Goal: Transaction & Acquisition: Register for event/course

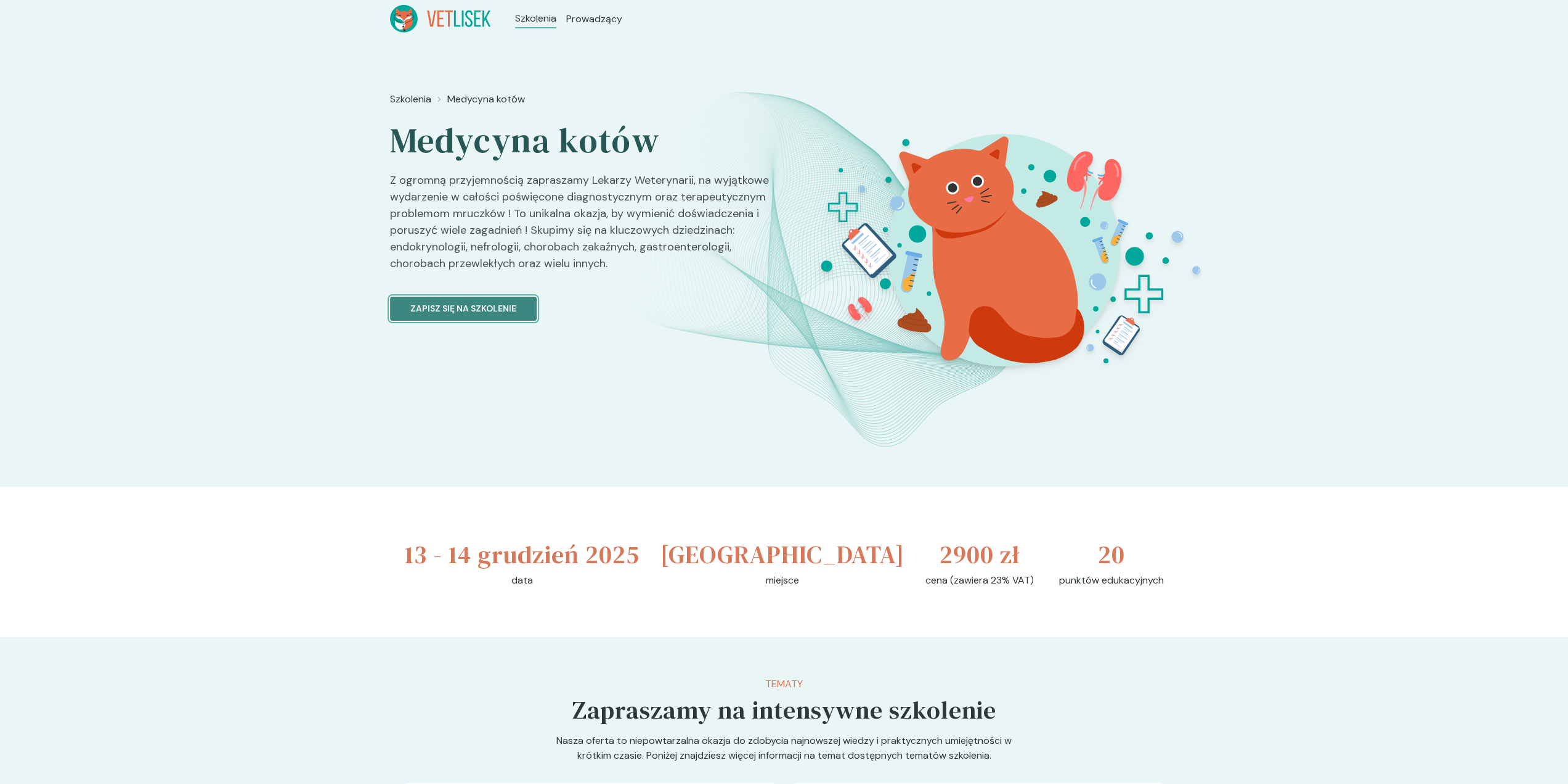
click at [471, 315] on p "Zapisz się na szkolenie" at bounding box center [463, 308] width 106 height 13
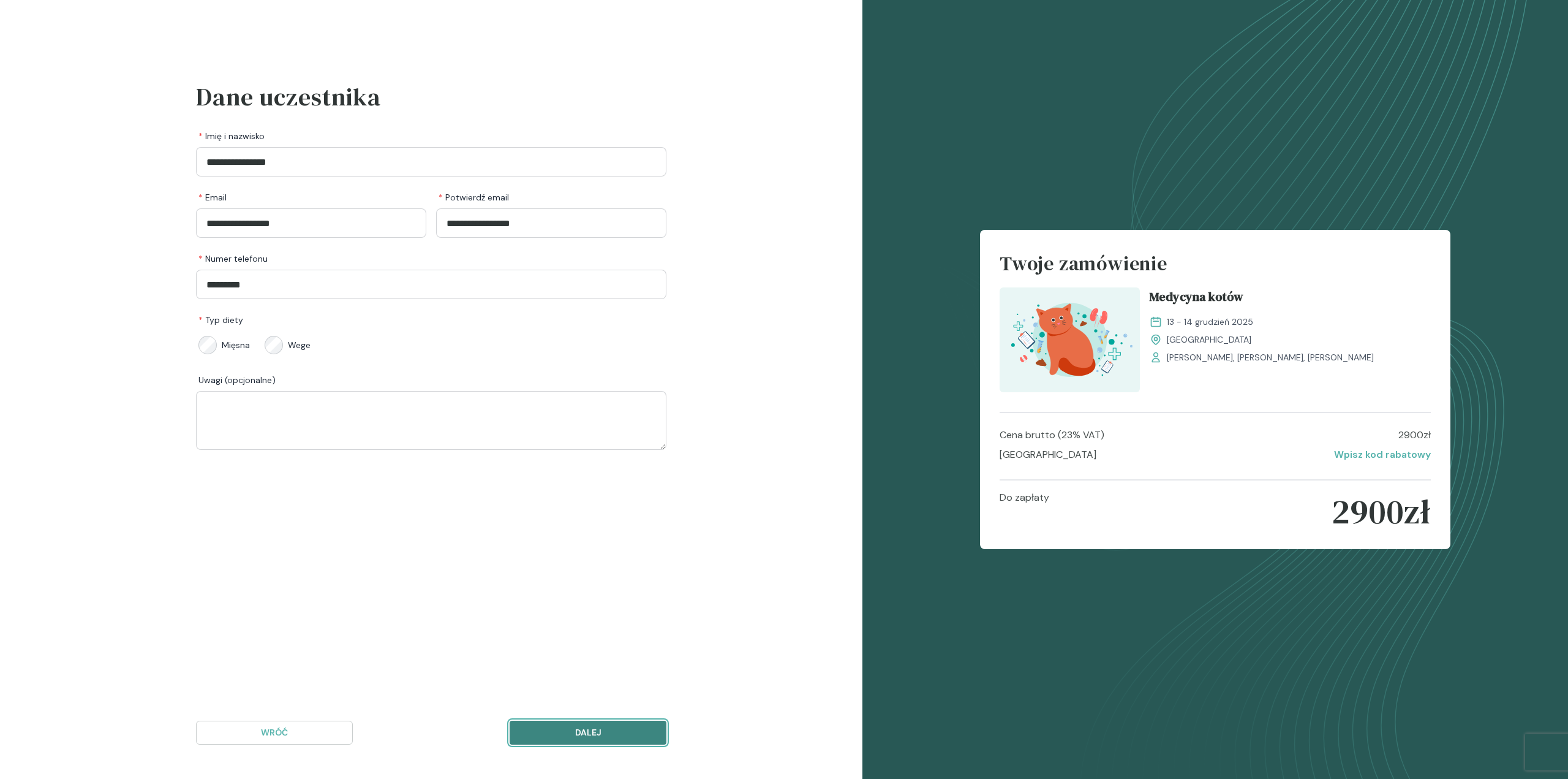
click at [567, 726] on p "Dalej" at bounding box center [588, 733] width 136 height 13
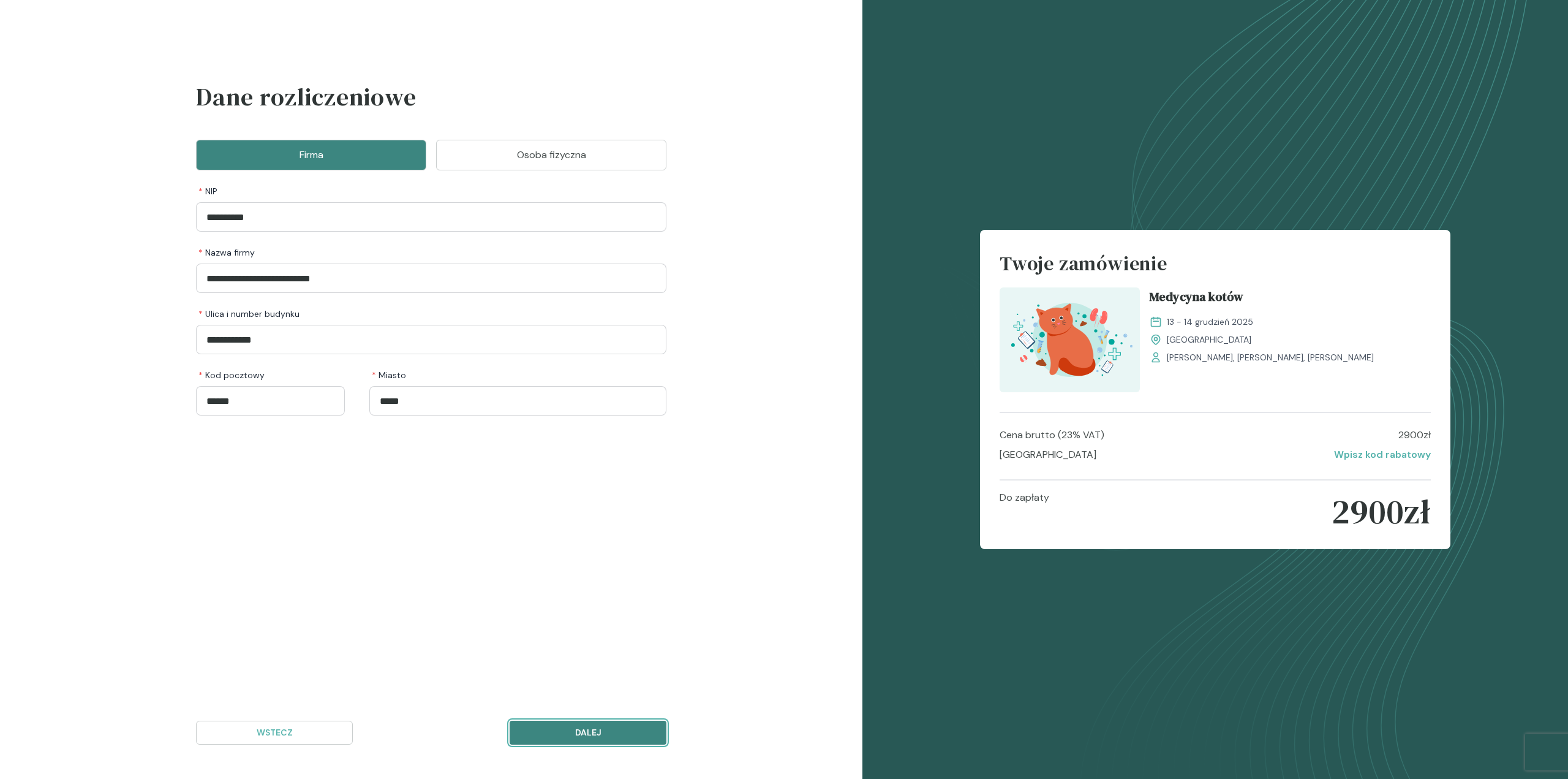
click at [565, 726] on p "Dalej" at bounding box center [588, 733] width 136 height 13
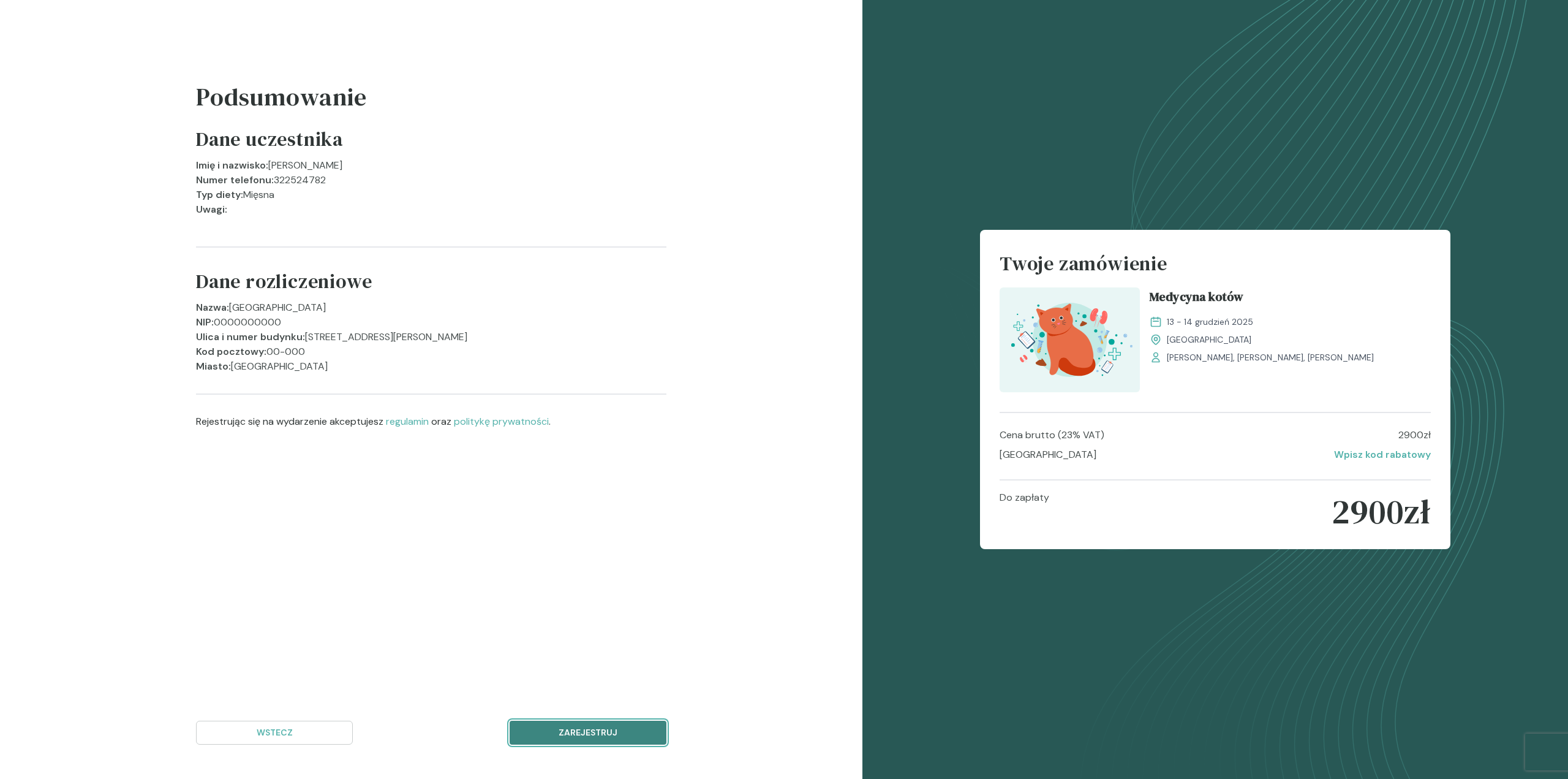
click at [564, 726] on p "Zarejestruj" at bounding box center [588, 733] width 136 height 13
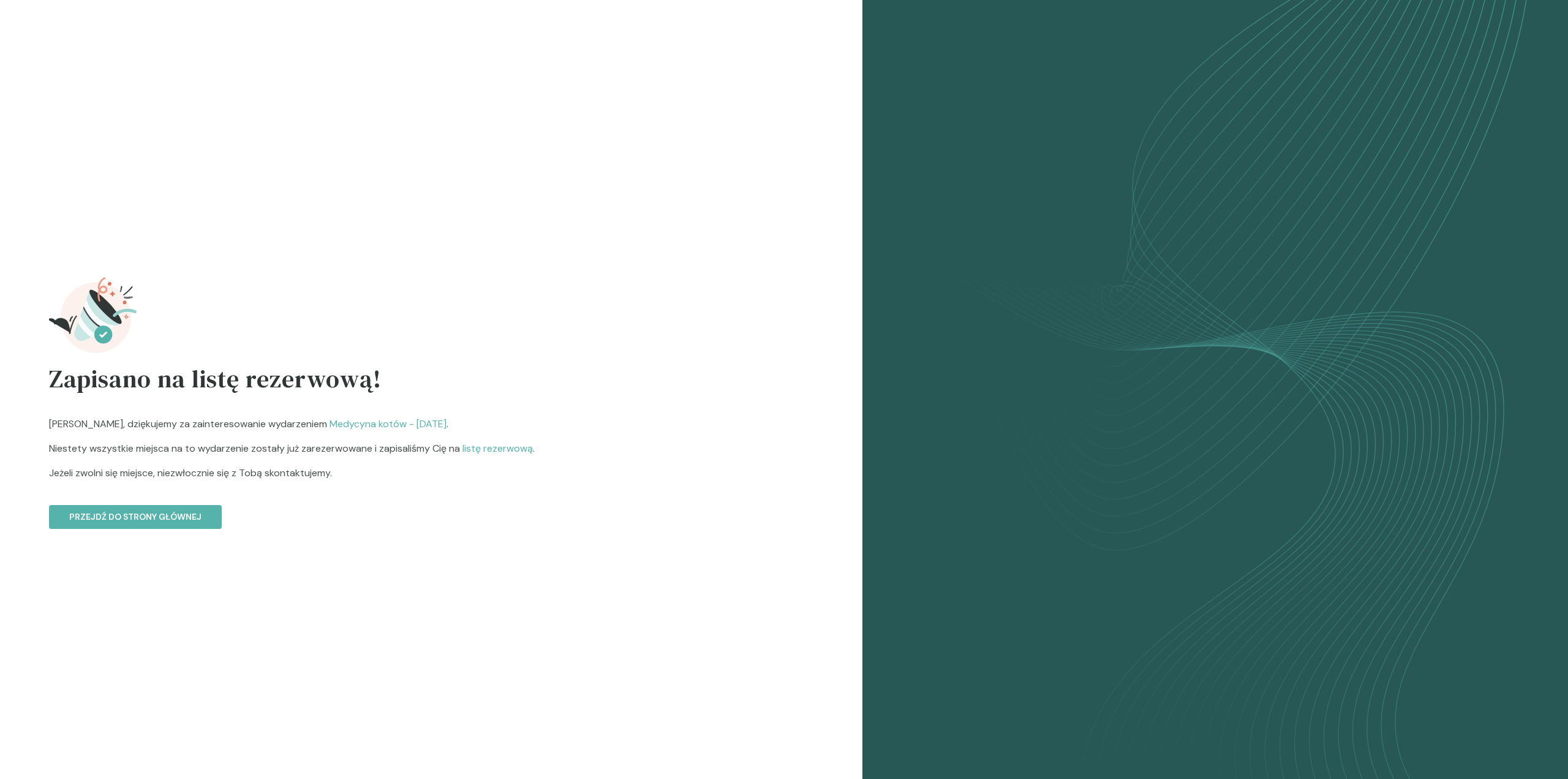
click at [533, 454] on span "listę rezerwową" at bounding box center [498, 448] width 71 height 13
